Goal: Browse casually: Explore the website without a specific task or goal

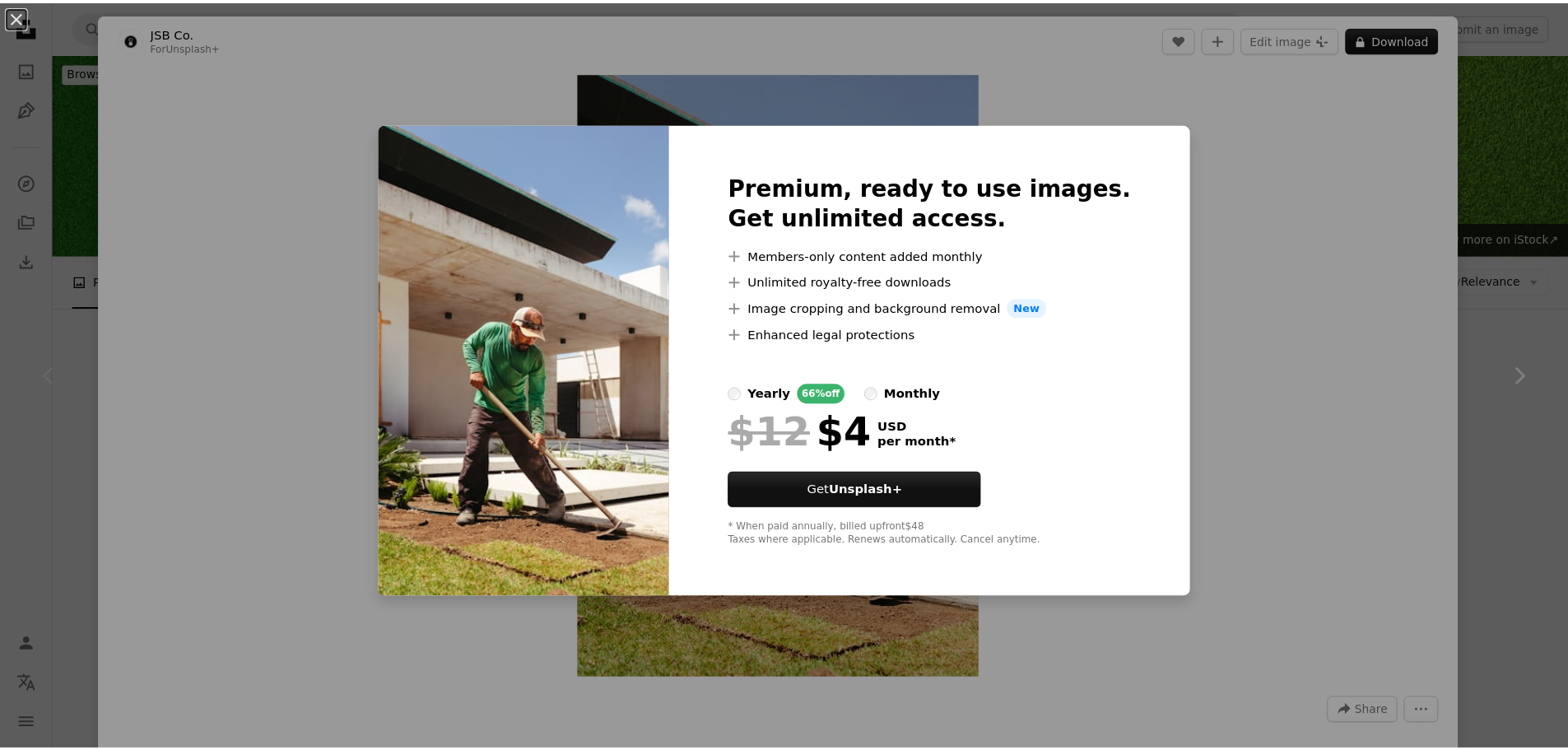
scroll to position [457, 0]
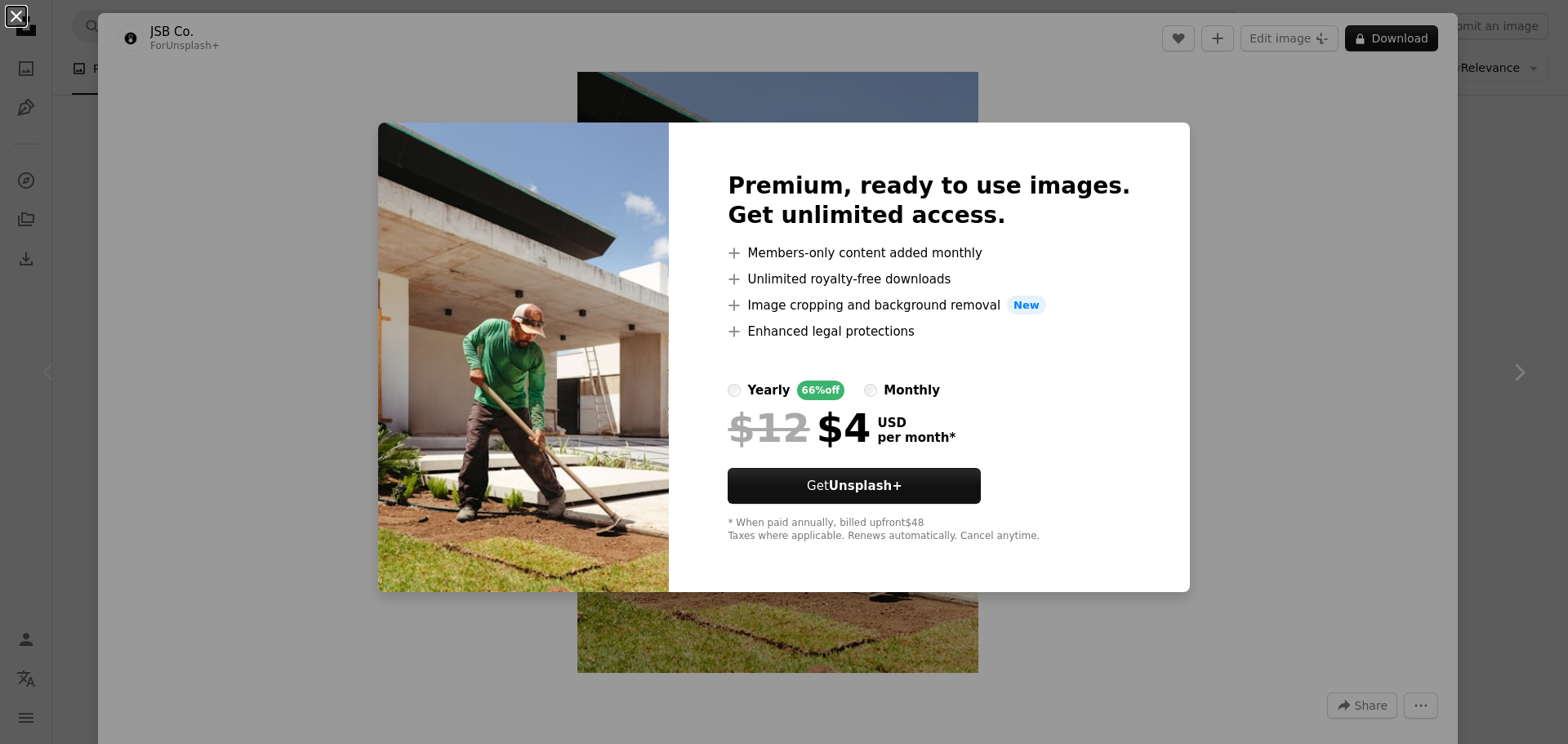
click at [15, 21] on button "An X shape" at bounding box center [16, 16] width 20 height 20
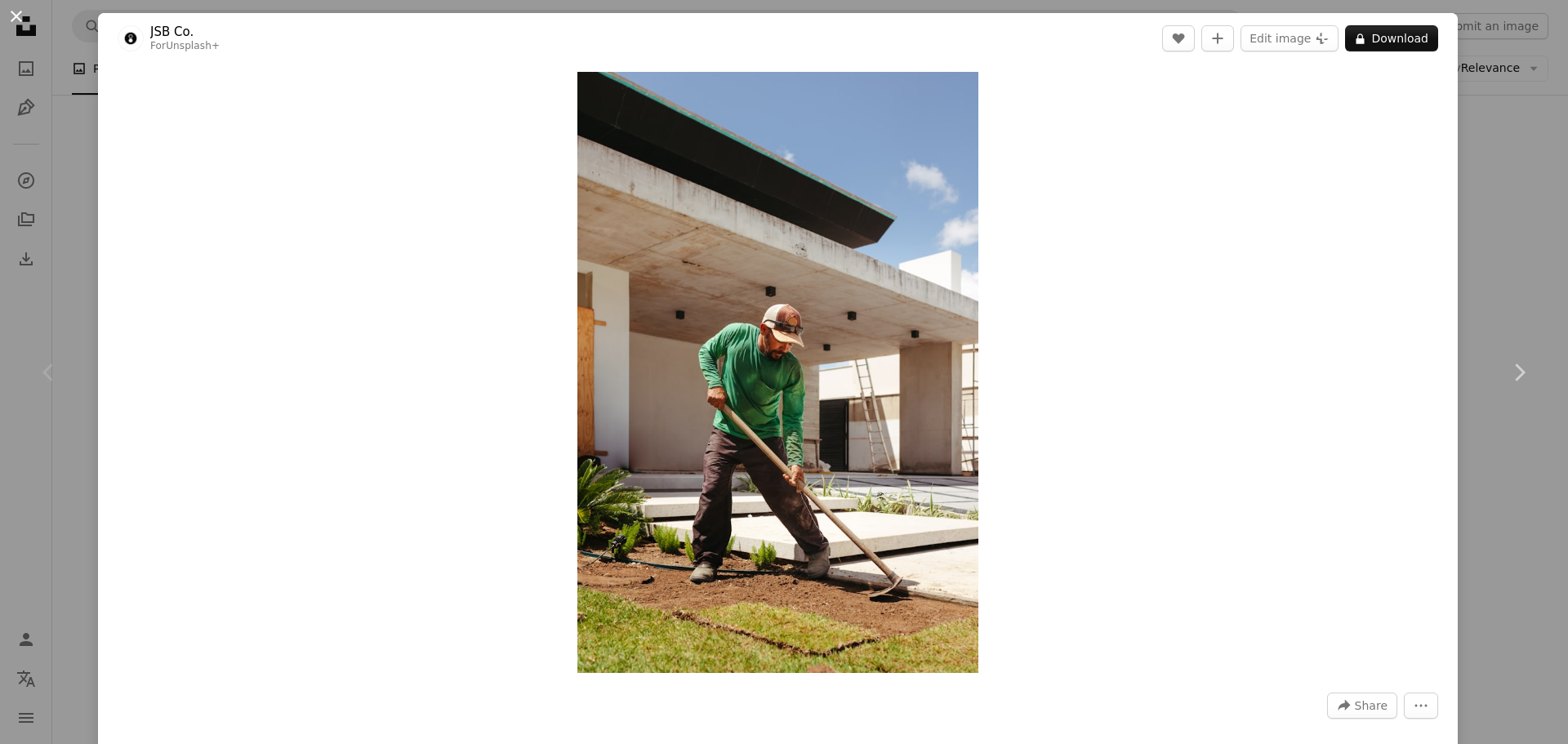
click at [16, 21] on button "An X shape" at bounding box center [16, 16] width 20 height 20
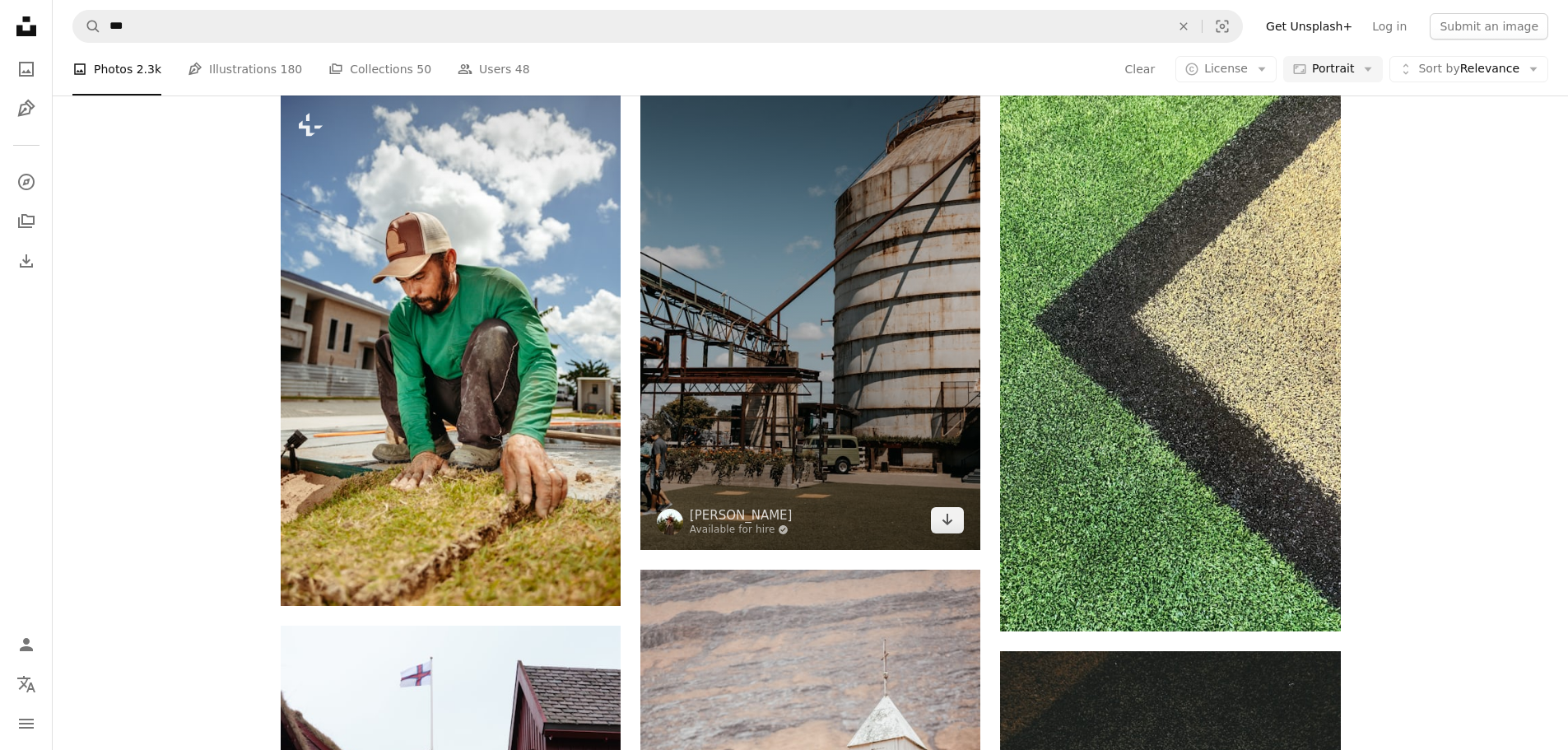
scroll to position [872, 0]
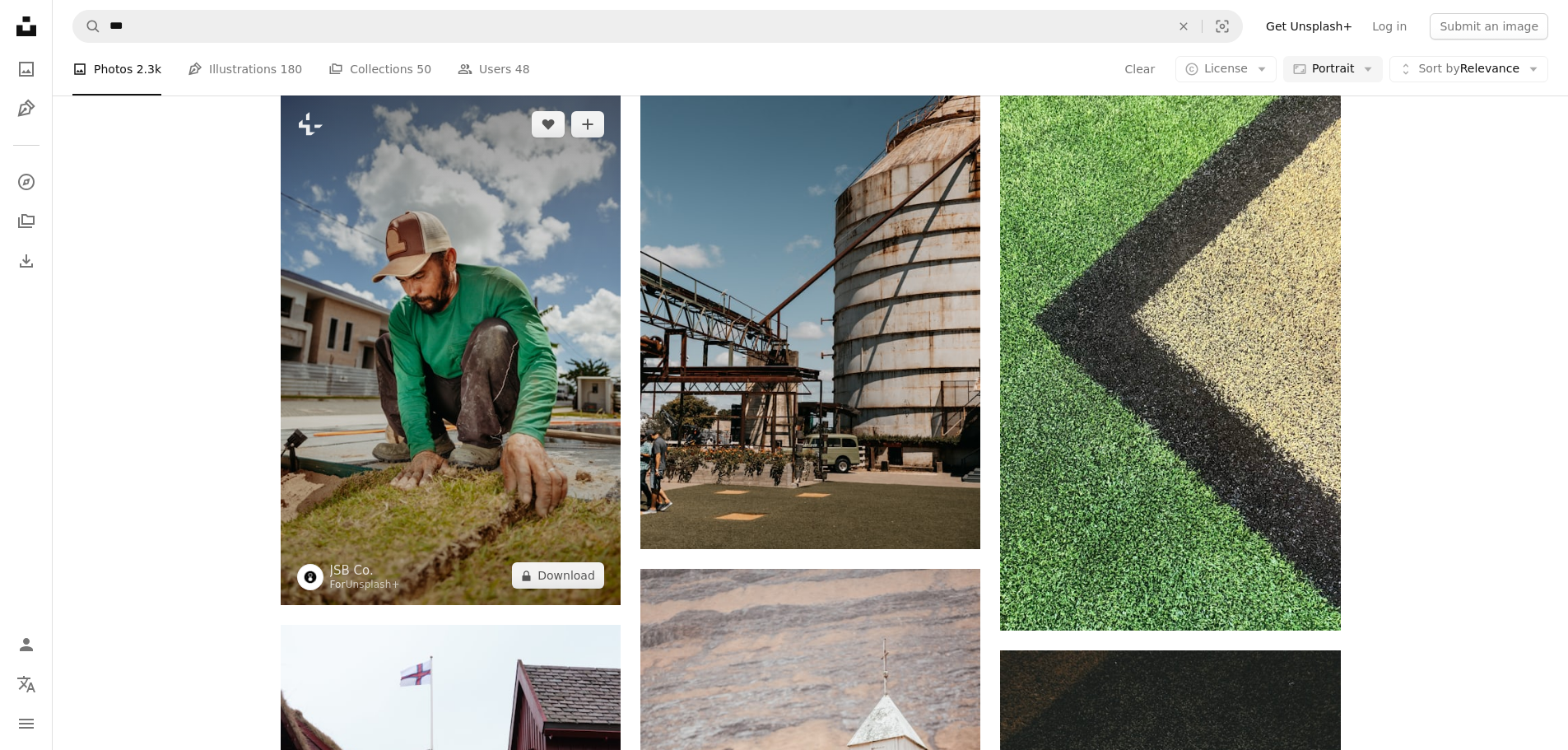
click at [380, 436] on img at bounding box center [450, 350] width 340 height 511
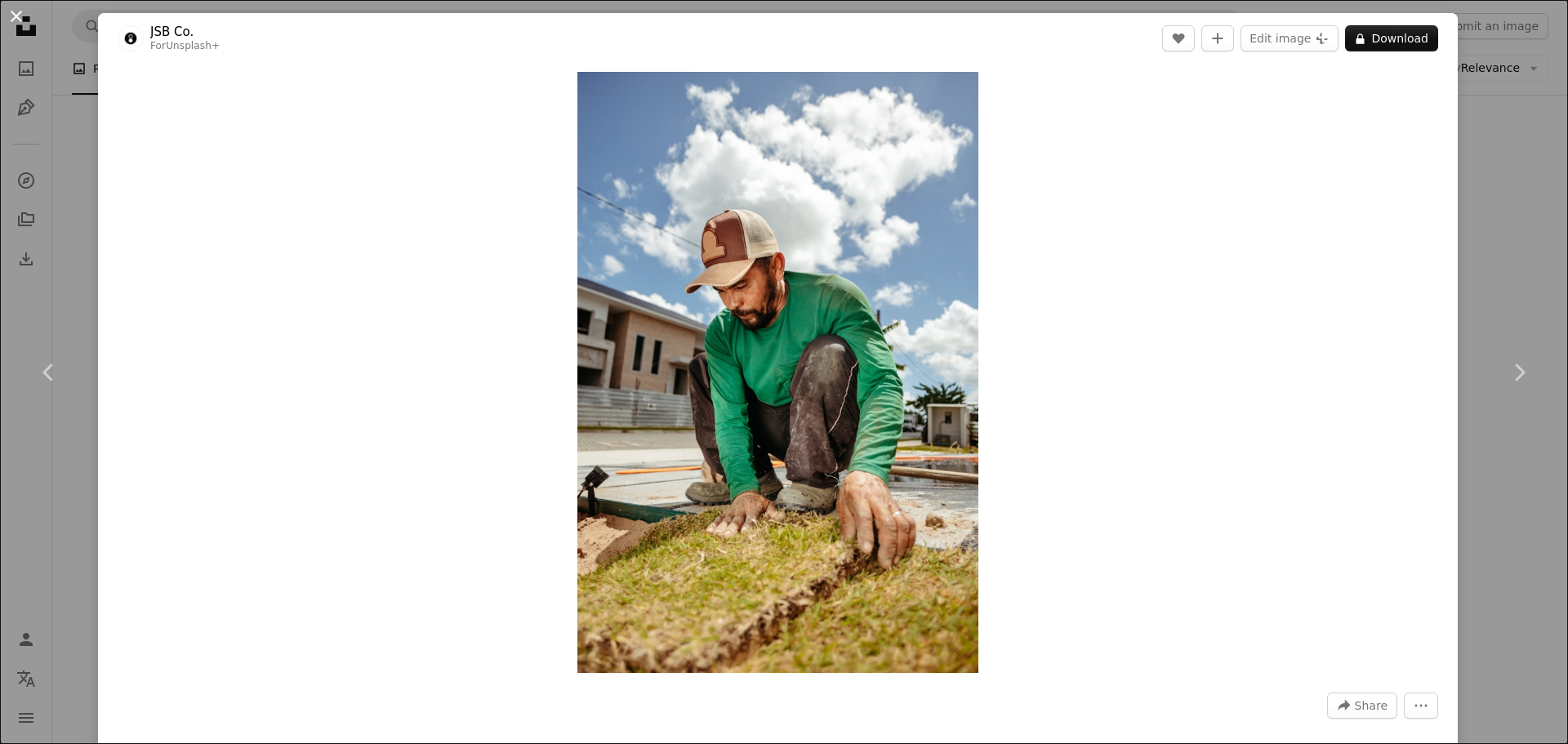
click at [7, 22] on button "An X shape" at bounding box center [16, 16] width 20 height 20
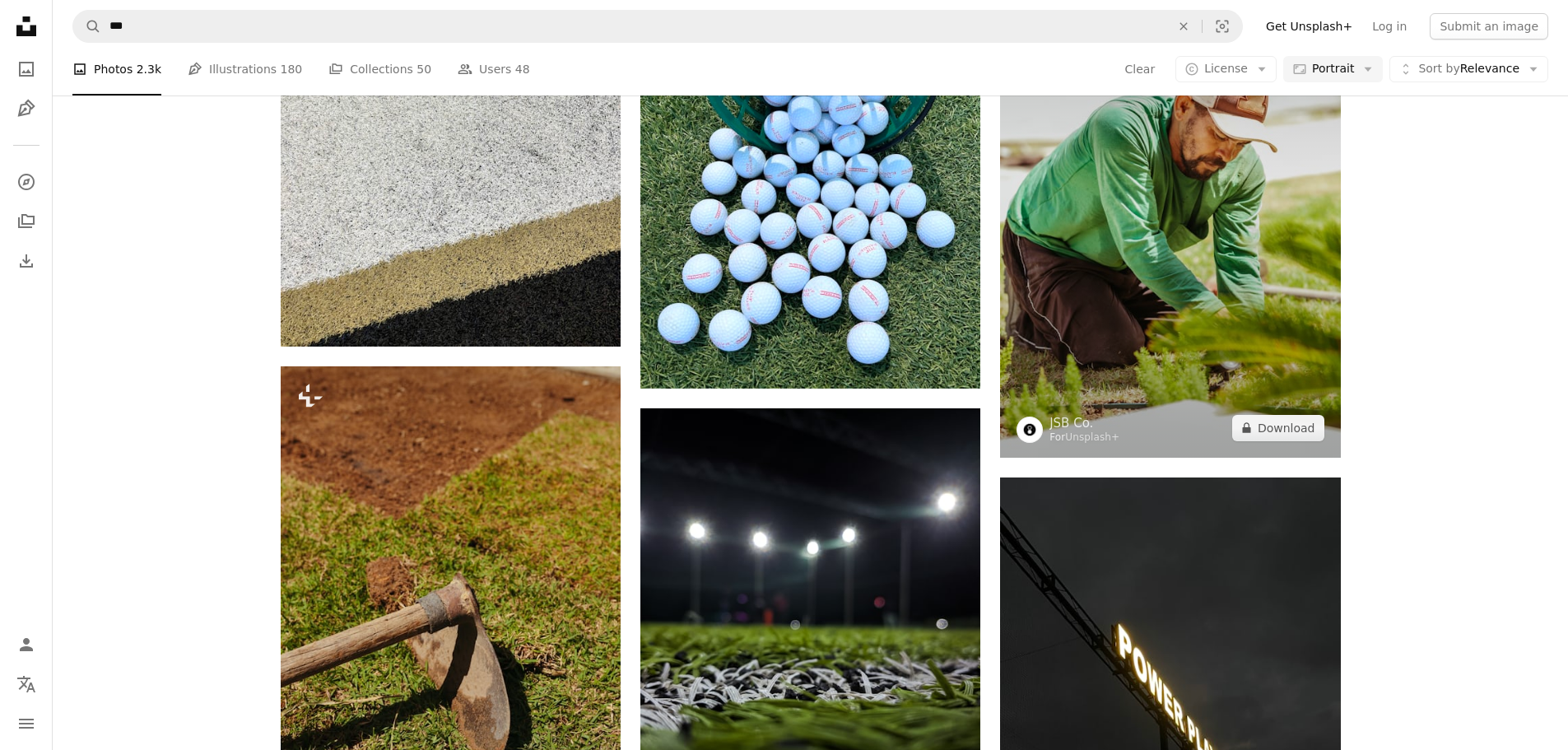
scroll to position [2049, 0]
click at [1222, 359] on img at bounding box center [1169, 203] width 340 height 511
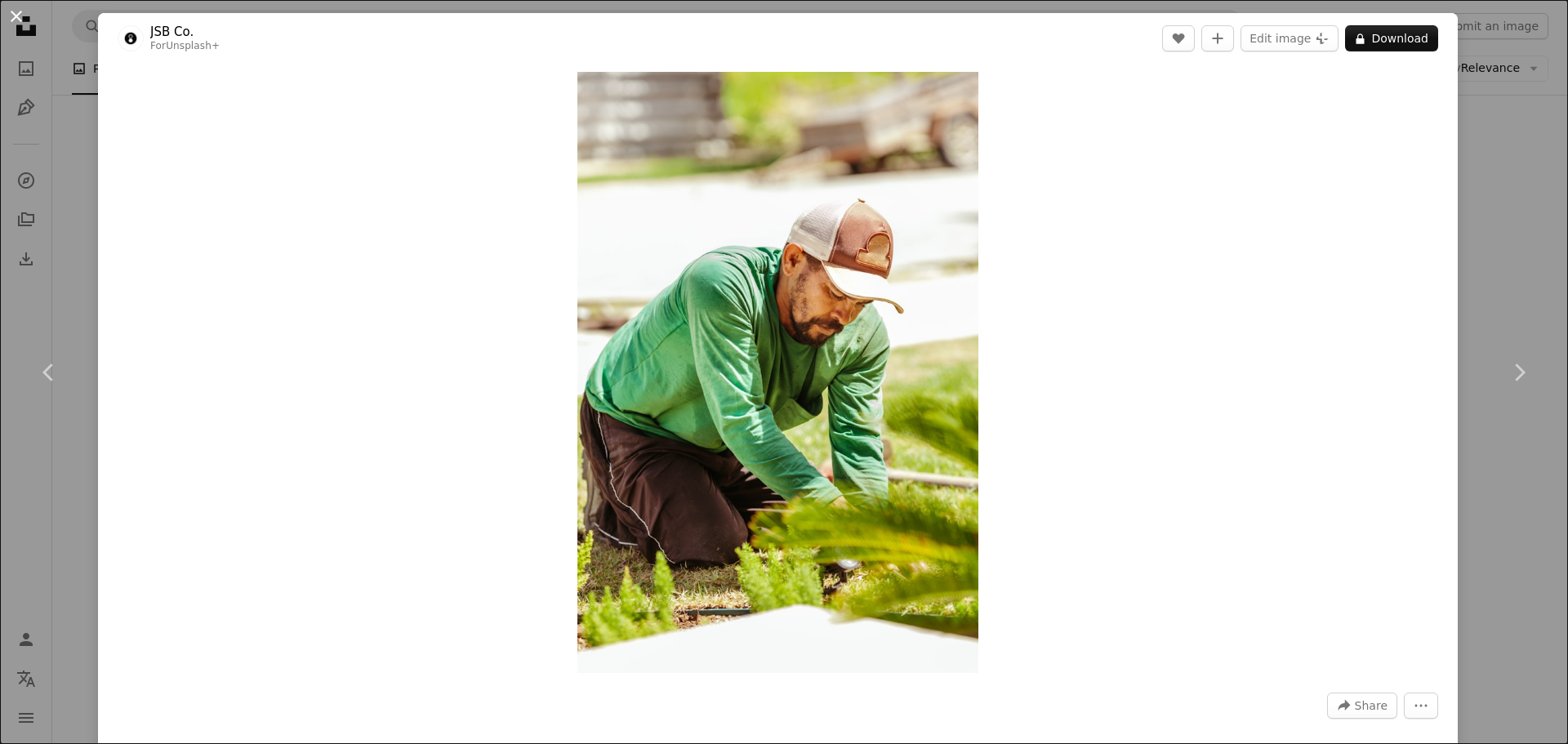
click at [26, 13] on button "An X shape" at bounding box center [16, 16] width 20 height 20
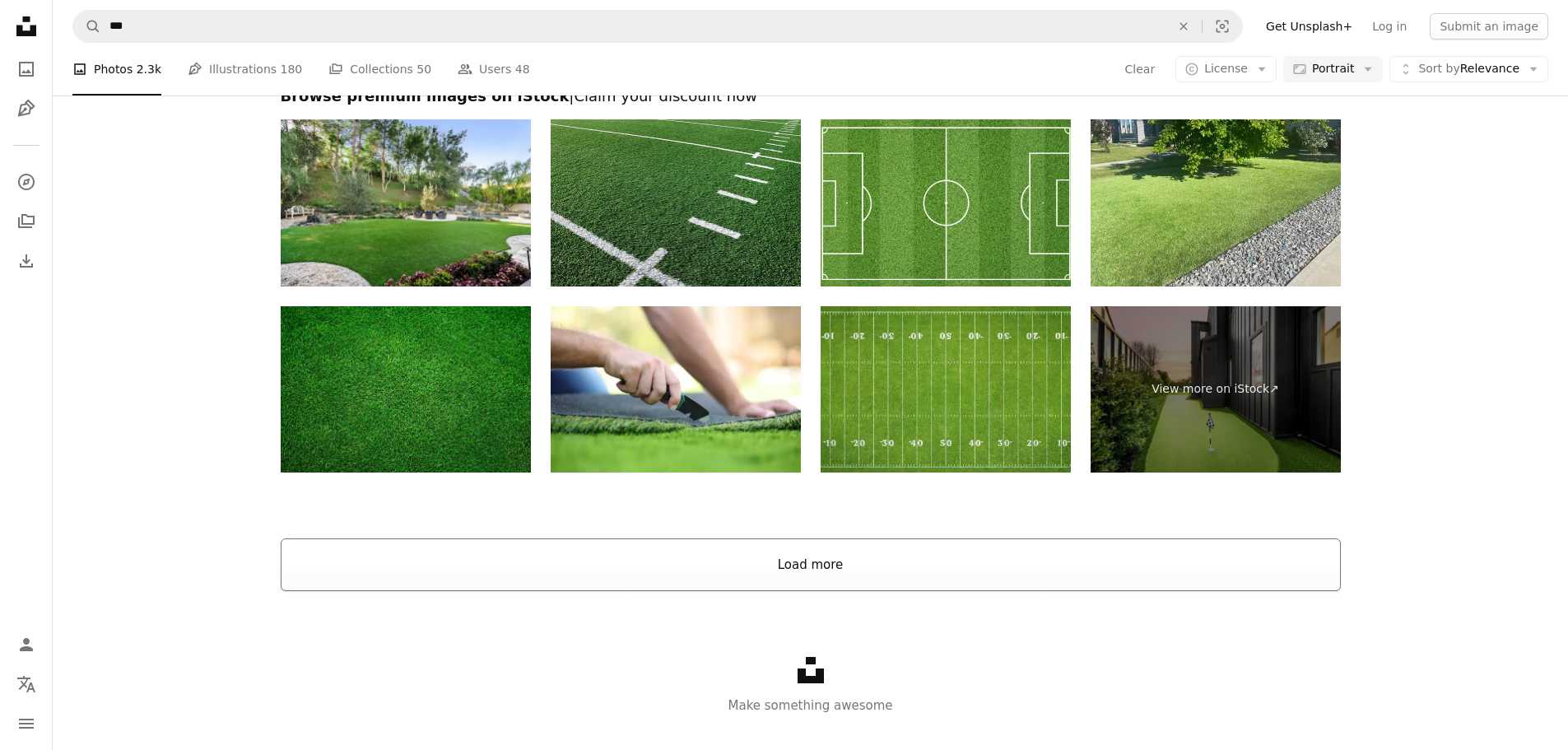
click at [809, 580] on button "Load more" at bounding box center [810, 565] width 1060 height 53
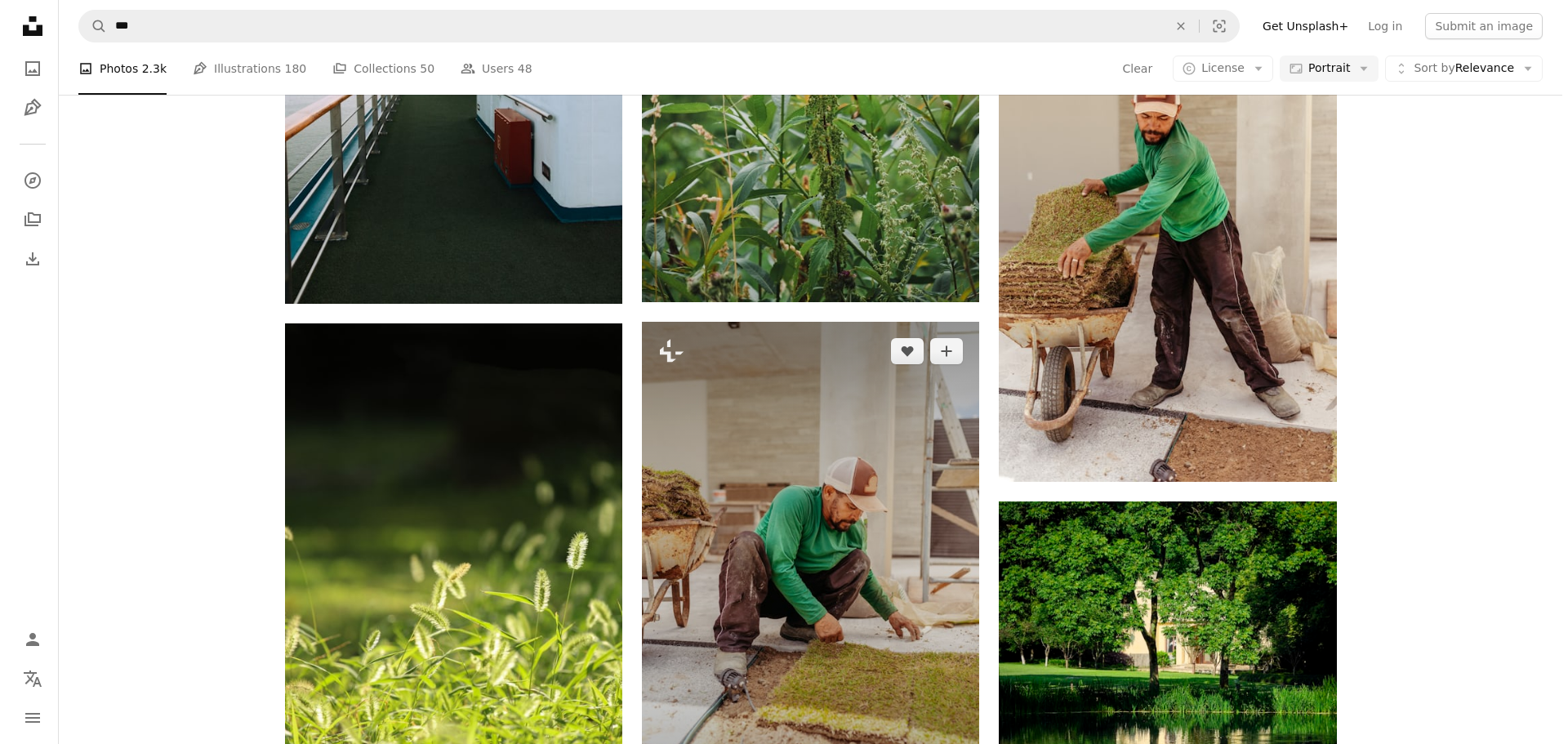
scroll to position [6168, 0]
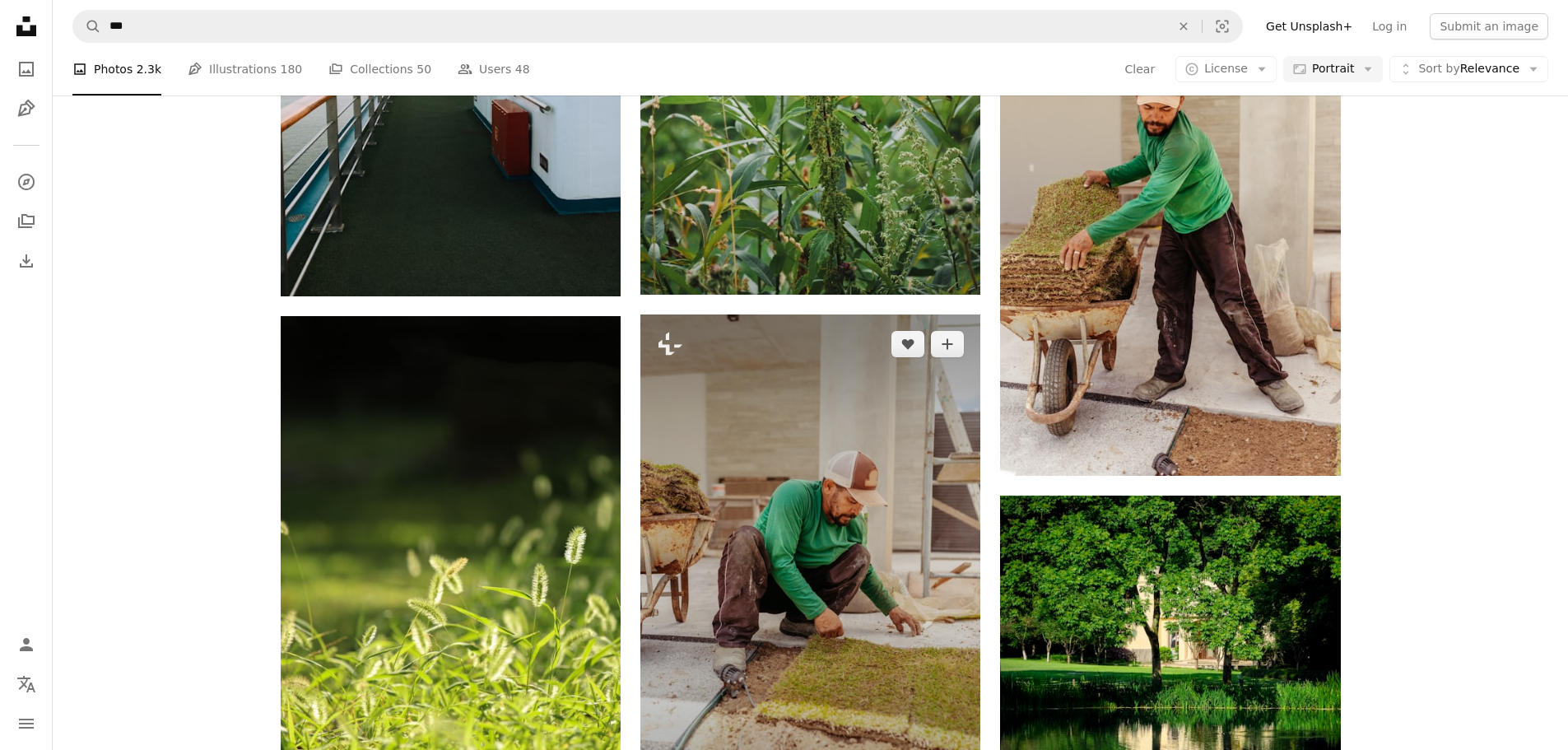
click at [805, 516] on img at bounding box center [810, 569] width 340 height 511
